Goal: Transaction & Acquisition: Purchase product/service

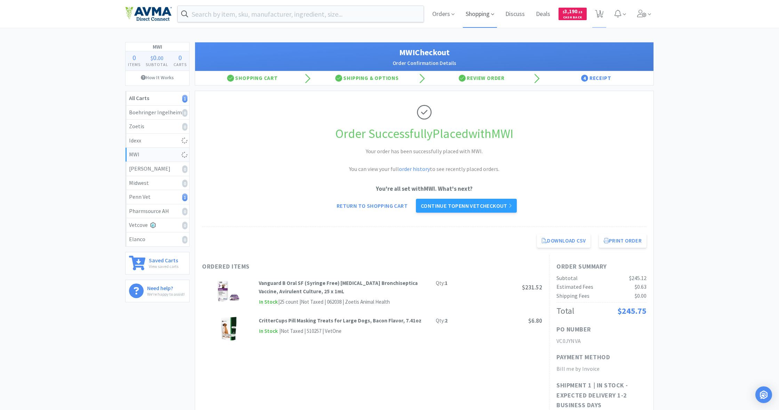
click at [483, 15] on span "Shopping" at bounding box center [480, 14] width 34 height 28
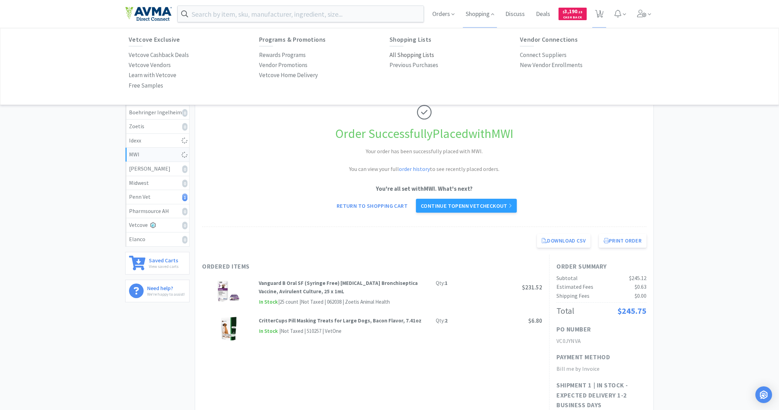
click at [405, 54] on p "All Shopping Lists" at bounding box center [411, 54] width 44 height 9
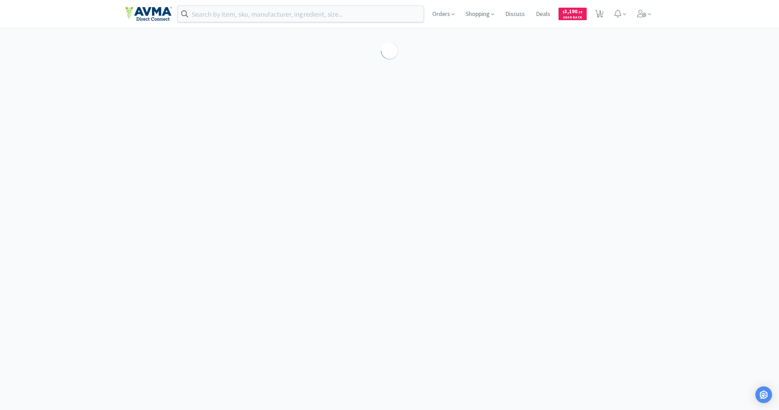
select select "1"
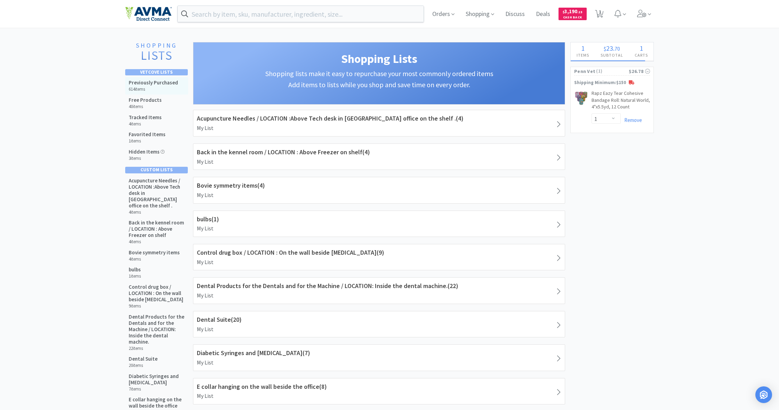
click at [151, 83] on h5 "Previously Purchased" at bounding box center [153, 83] width 49 height 6
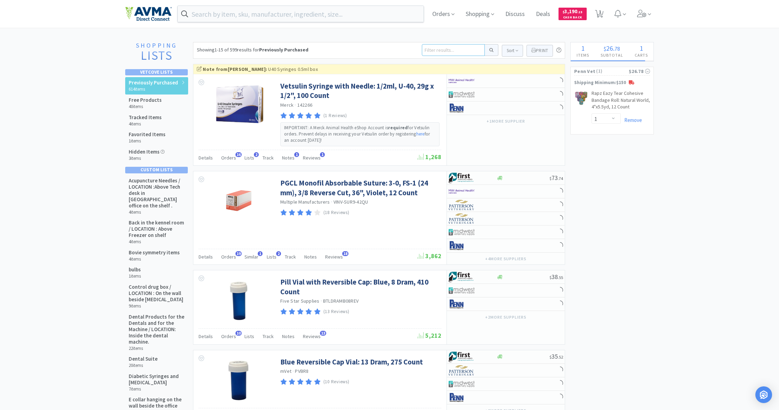
click at [430, 51] on input at bounding box center [453, 50] width 63 height 12
type input "cloth drapes"
click at [490, 50] on button at bounding box center [492, 50] width 14 height 12
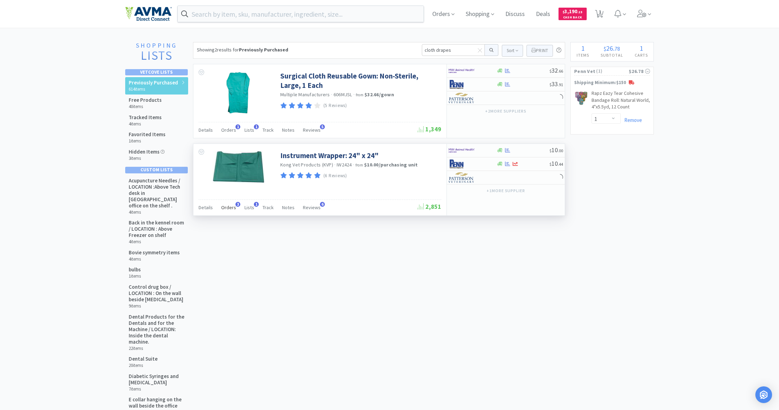
click at [230, 208] on span "Orders" at bounding box center [228, 207] width 15 height 6
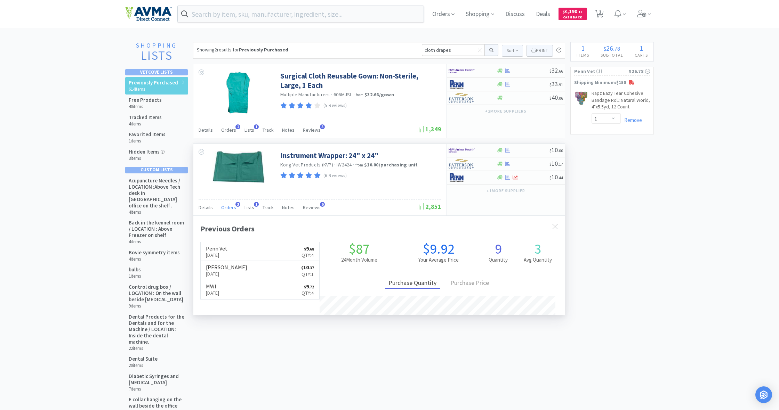
scroll to position [181, 371]
click at [203, 16] on input "text" at bounding box center [301, 14] width 246 height 16
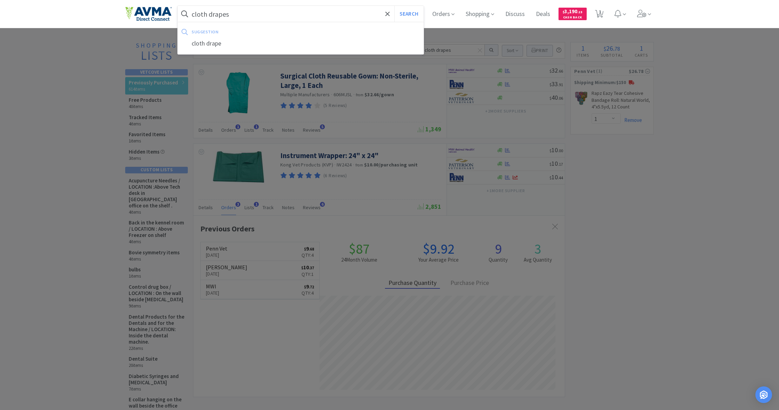
type input "cloth drapes"
click at [408, 14] on button "Search" at bounding box center [408, 14] width 29 height 16
select select "1"
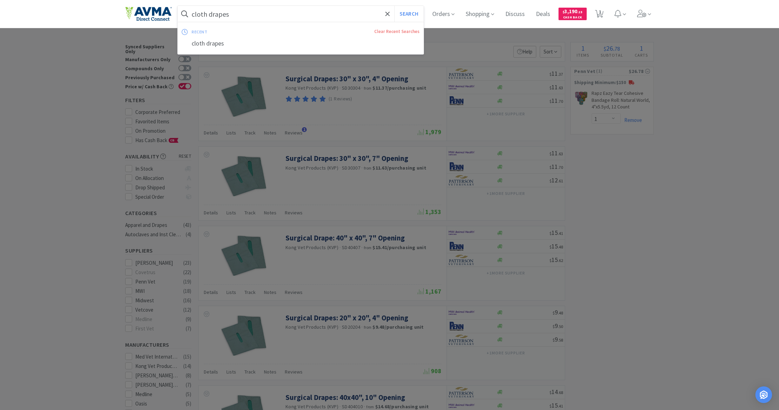
drag, startPoint x: 229, startPoint y: 13, endPoint x: 191, endPoint y: 11, distance: 38.3
click at [191, 11] on form "cloth drapes Search" at bounding box center [301, 14] width 246 height 16
click at [408, 14] on button "Search" at bounding box center [408, 14] width 29 height 16
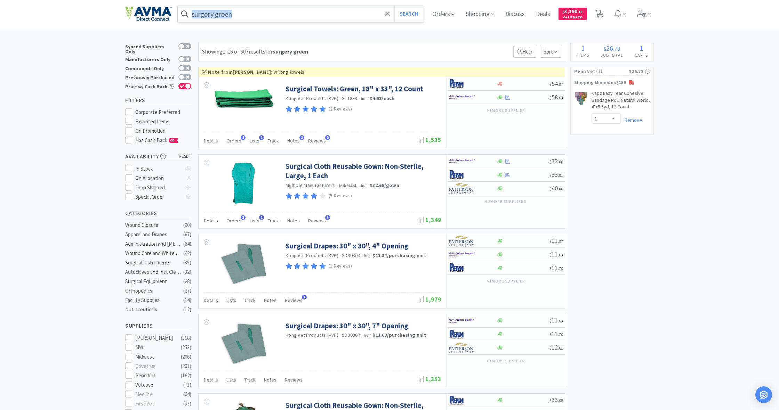
drag, startPoint x: 191, startPoint y: 13, endPoint x: 248, endPoint y: 18, distance: 57.3
click at [248, 18] on form "surgery green Search" at bounding box center [301, 14] width 246 height 16
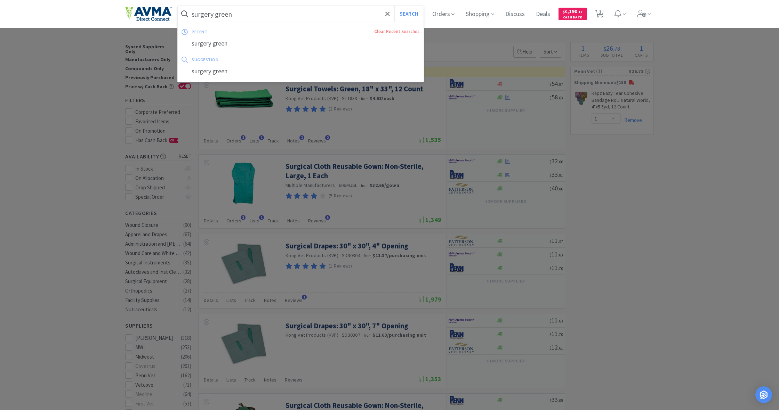
click at [246, 18] on input "surgery green" at bounding box center [301, 14] width 246 height 16
drag, startPoint x: 228, startPoint y: 15, endPoint x: 200, endPoint y: 14, distance: 28.5
click at [200, 14] on input "surgery green" at bounding box center [301, 14] width 246 height 16
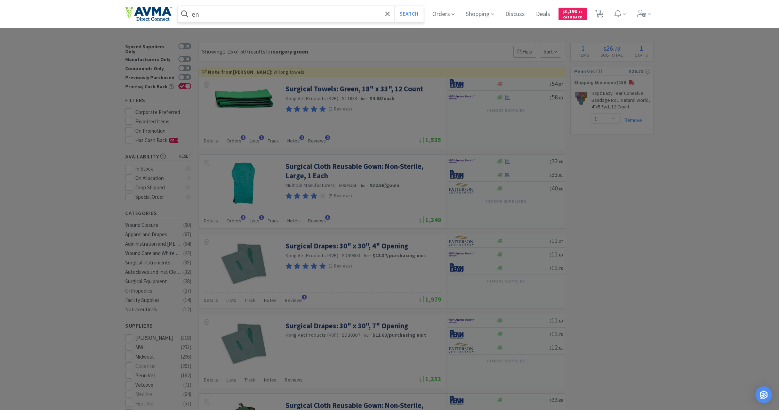
type input "n"
click at [408, 14] on button "Search" at bounding box center [408, 14] width 29 height 16
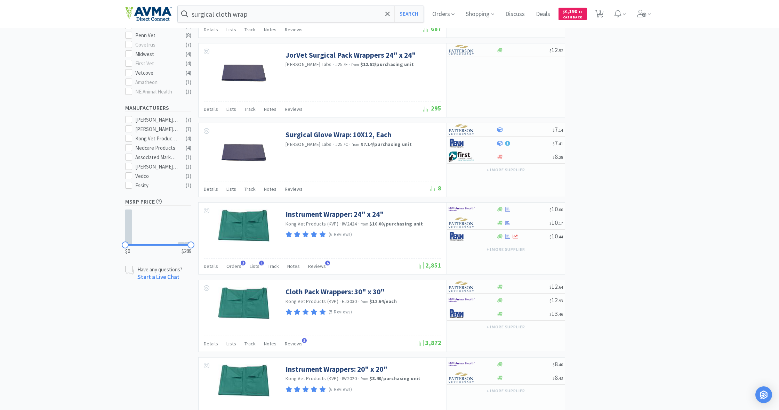
scroll to position [268, 0]
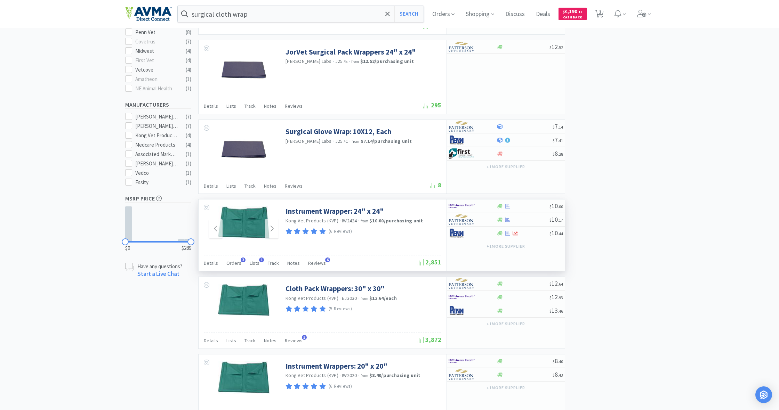
click at [242, 229] on img at bounding box center [244, 222] width 52 height 32
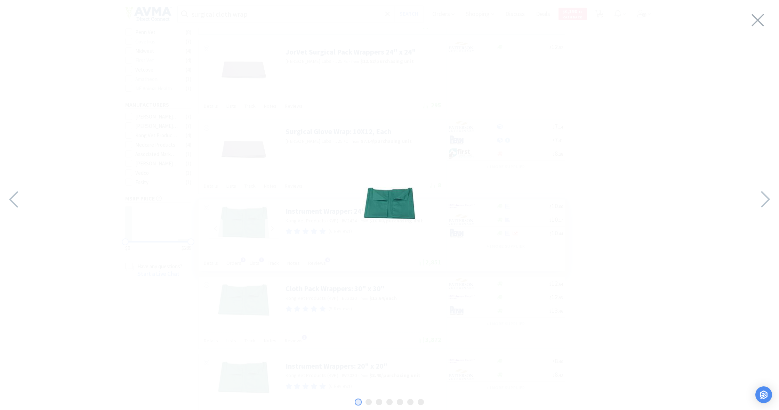
click at [390, 206] on img at bounding box center [389, 203] width 52 height 32
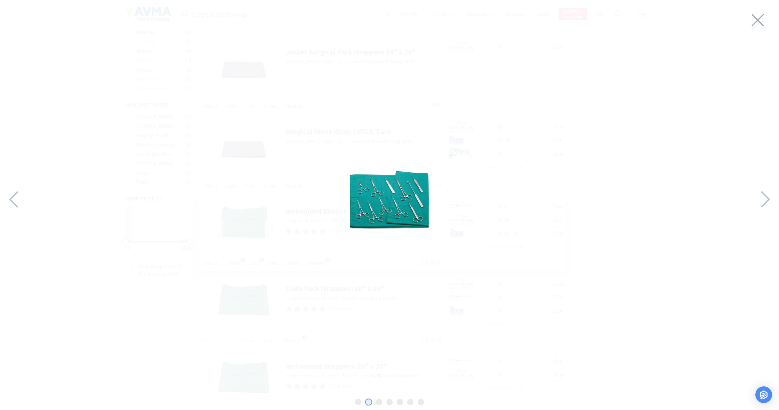
click at [388, 218] on img at bounding box center [389, 203] width 87 height 87
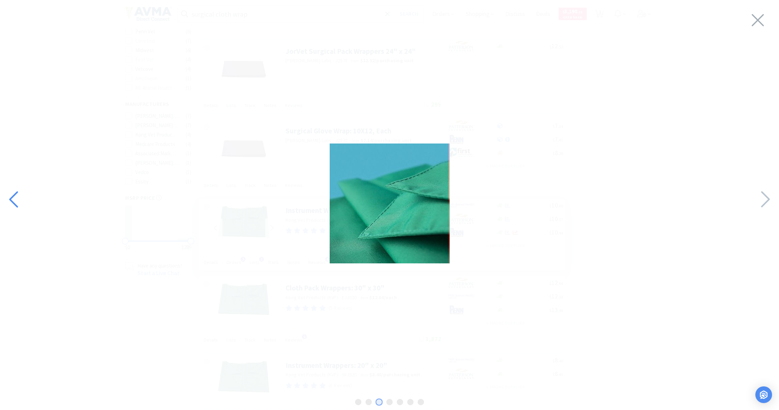
scroll to position [267, 0]
click at [13, 193] on icon at bounding box center [14, 200] width 15 height 24
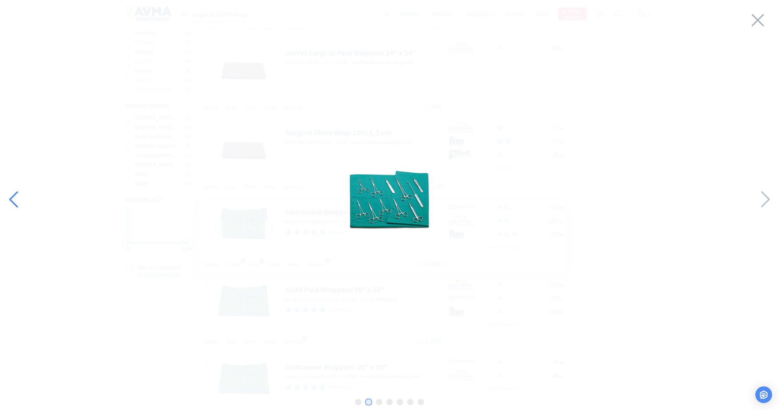
click at [15, 194] on icon at bounding box center [13, 200] width 9 height 16
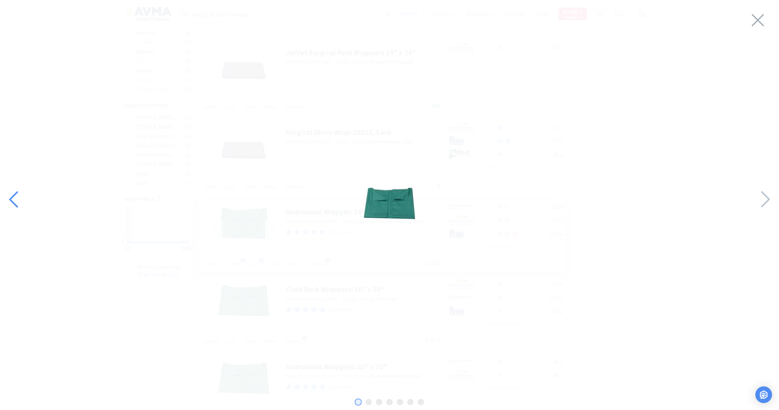
scroll to position [270, 0]
click at [15, 194] on icon at bounding box center [13, 200] width 9 height 16
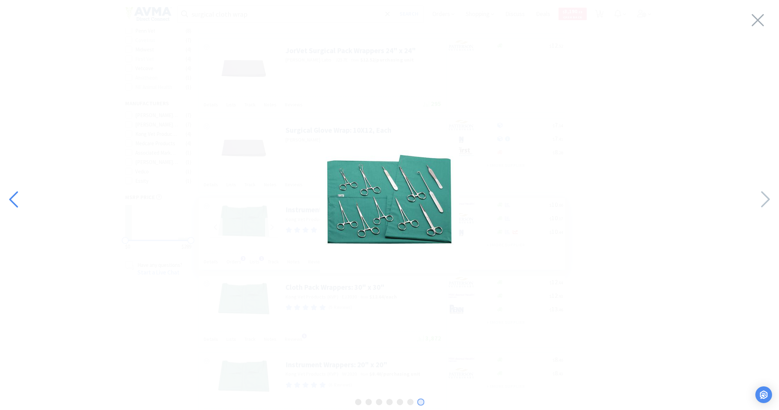
click at [13, 194] on icon at bounding box center [14, 200] width 15 height 24
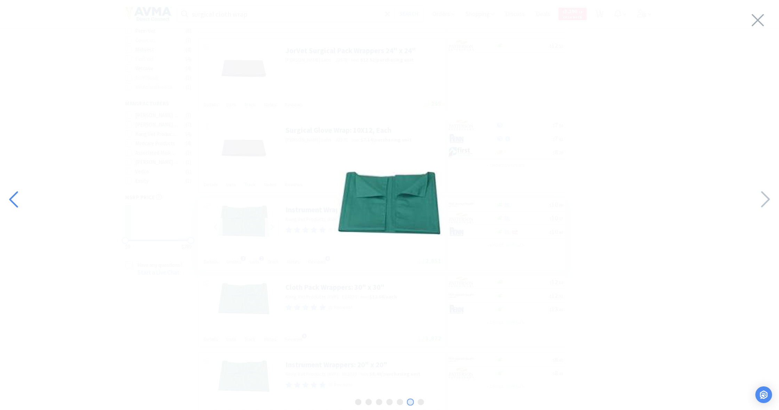
click at [13, 194] on icon at bounding box center [14, 200] width 15 height 24
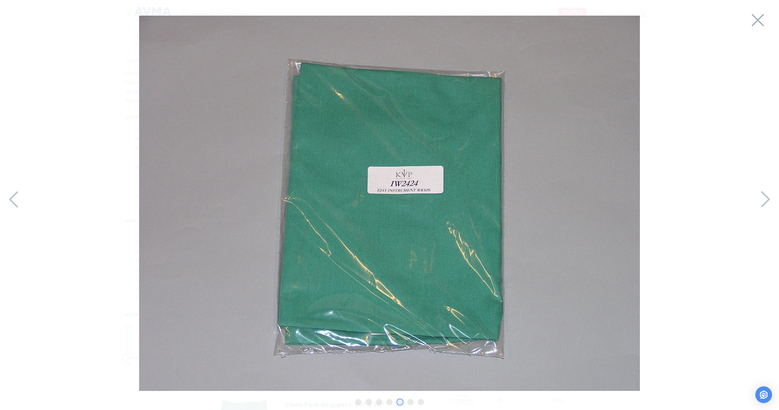
scroll to position [152, 0]
click at [13, 194] on icon at bounding box center [14, 200] width 15 height 24
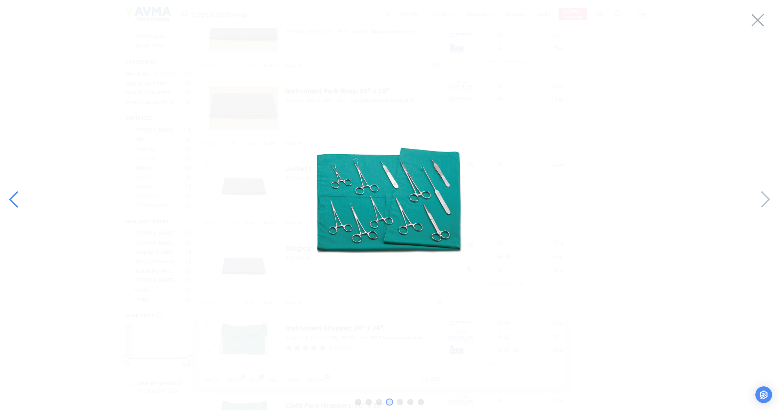
click at [15, 194] on icon at bounding box center [13, 200] width 9 height 16
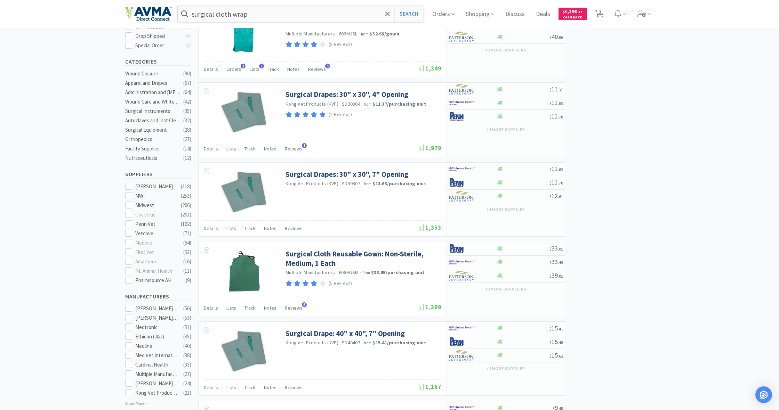
type input "surgery green"
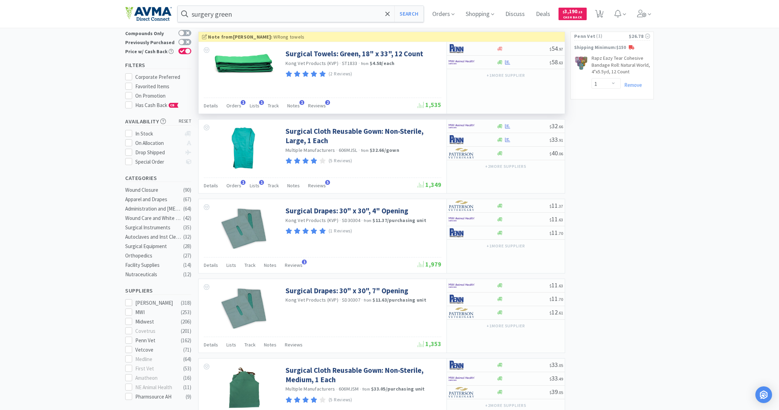
scroll to position [34, 0]
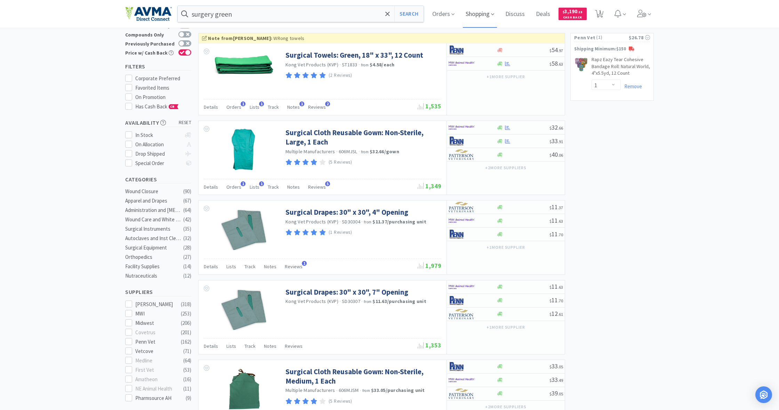
click at [483, 11] on span "Shopping" at bounding box center [480, 14] width 34 height 28
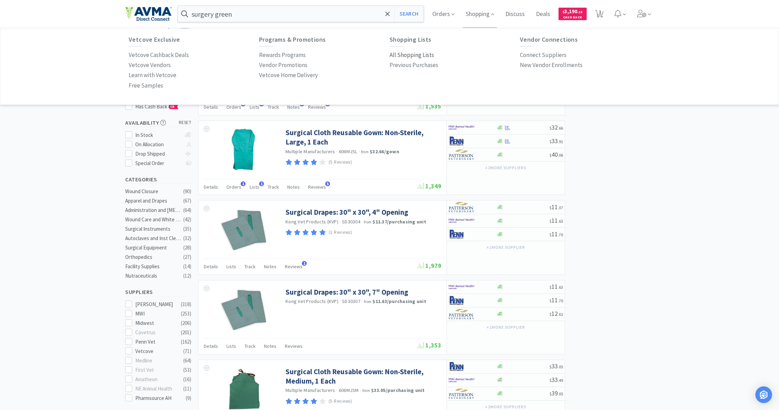
click at [407, 55] on p "All Shopping Lists" at bounding box center [411, 54] width 44 height 9
select select "1"
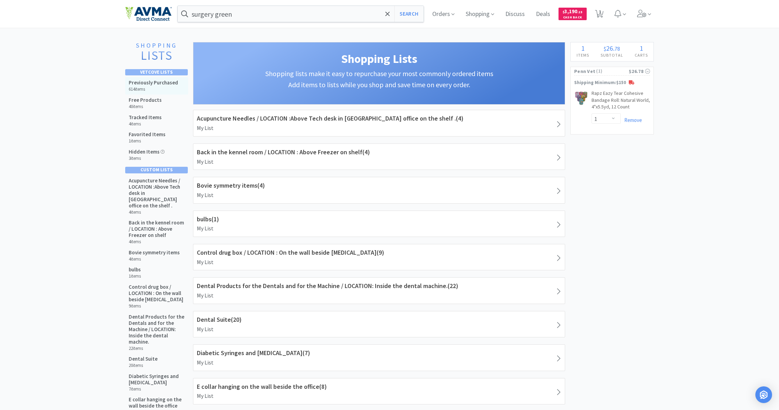
click at [143, 84] on h5 "Previously Purchased" at bounding box center [153, 83] width 49 height 6
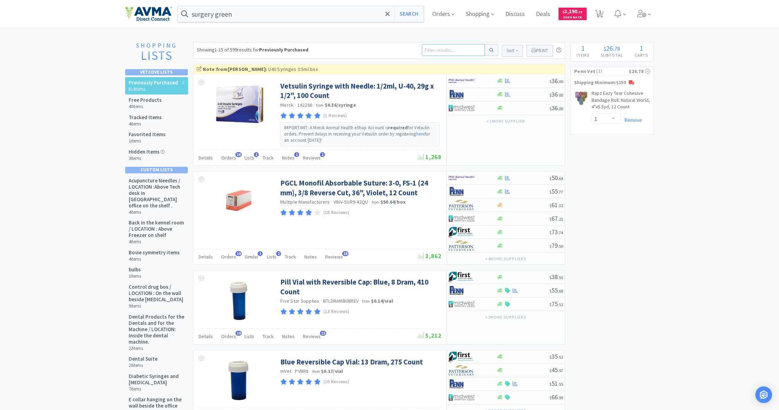
click at [431, 52] on input at bounding box center [453, 50] width 63 height 12
type input "surgery cloth"
click at [490, 50] on button at bounding box center [492, 50] width 14 height 12
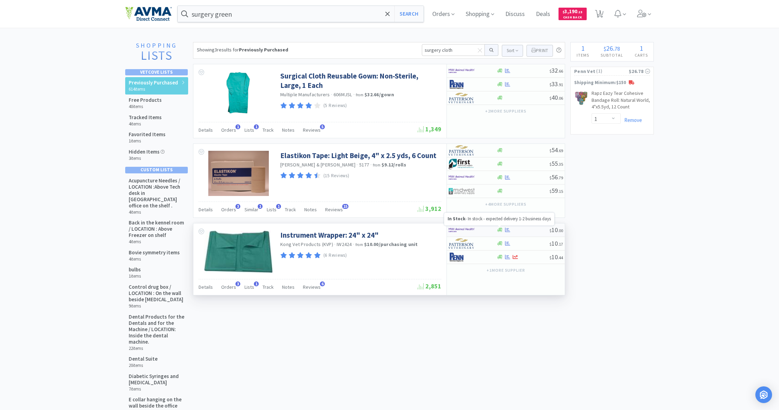
click at [499, 229] on icon at bounding box center [499, 230] width 5 height 4
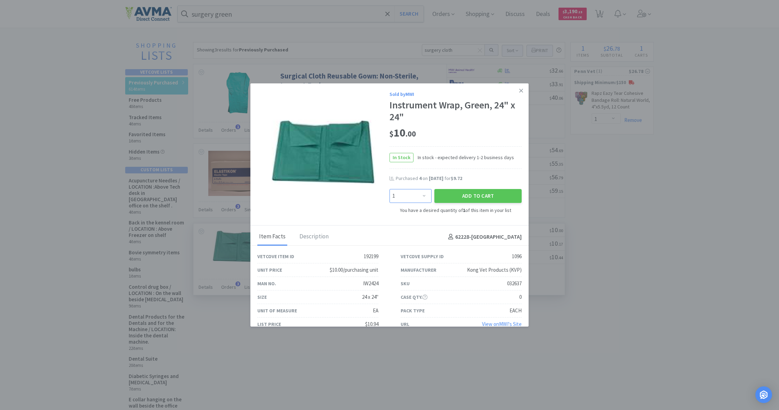
select select "4"
click at [462, 195] on button "Add to Cart" at bounding box center [477, 196] width 87 height 14
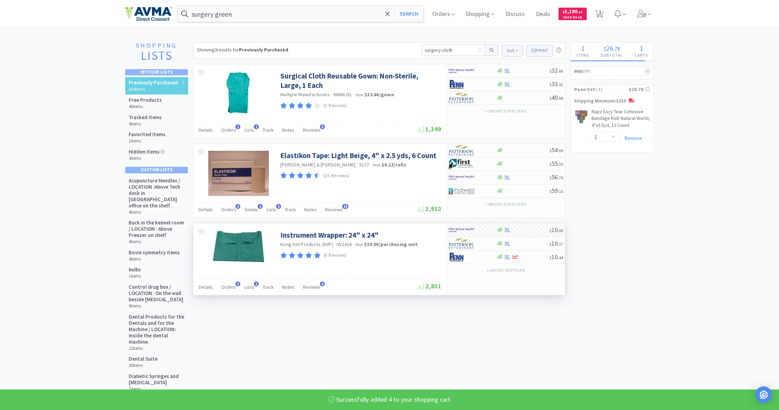
select select "4"
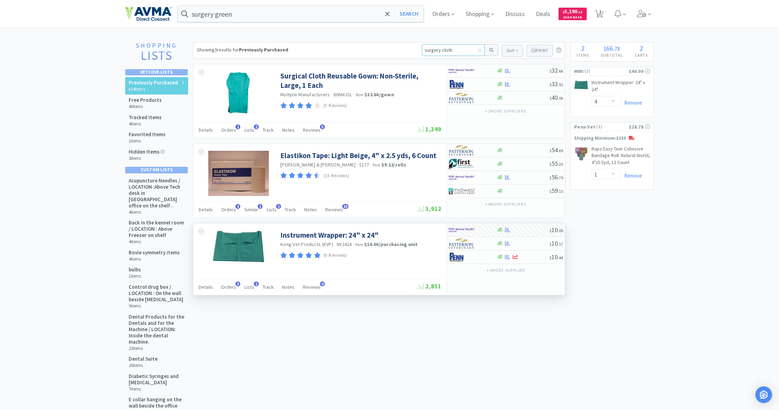
drag, startPoint x: 452, startPoint y: 51, endPoint x: 412, endPoint y: 47, distance: 40.2
click at [412, 47] on div "Showing 3 results for Previously Purchased surgery cloth Sort Print Previously …" at bounding box center [379, 50] width 372 height 17
type input "movodyl"
click at [490, 50] on button at bounding box center [492, 50] width 14 height 12
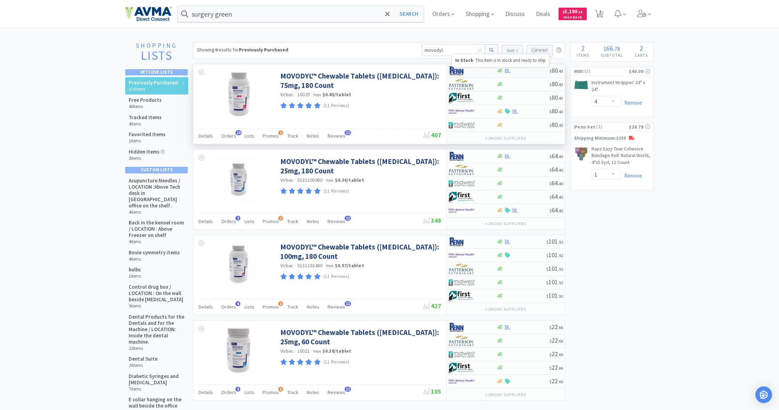
click at [501, 71] on icon at bounding box center [499, 71] width 5 height 4
select select "1"
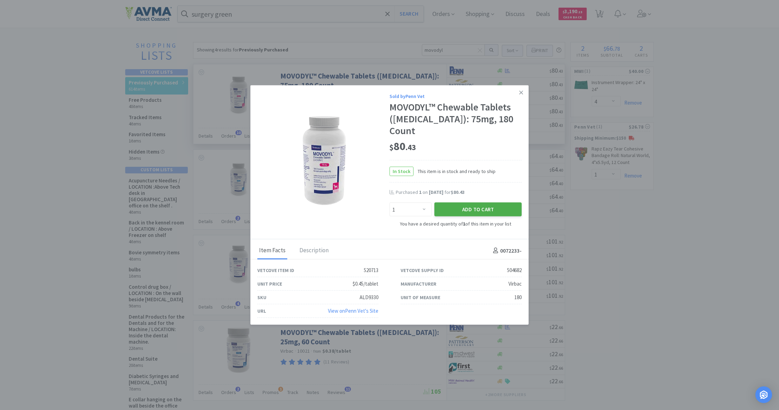
click at [486, 204] on button "Add to Cart" at bounding box center [477, 210] width 87 height 14
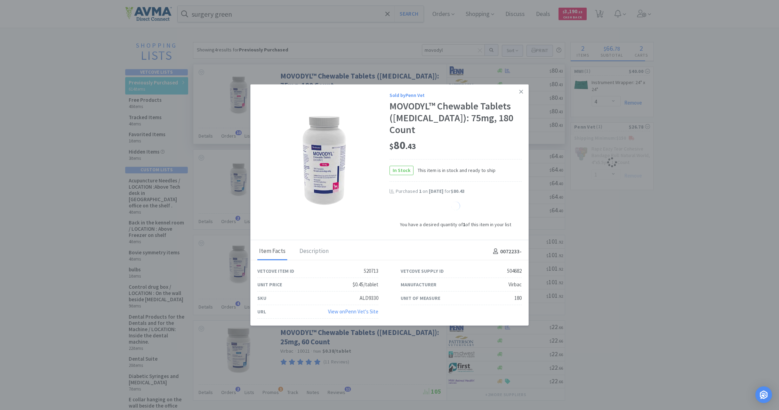
select select "1"
